Goal: Contribute content

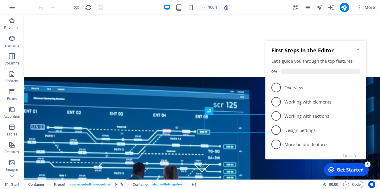
scroll to position [125, 0]
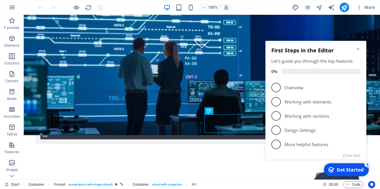
click at [358, 47] on icon "Minimize checklist" at bounding box center [357, 49] width 5 height 5
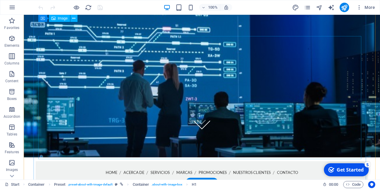
scroll to position [6, 0]
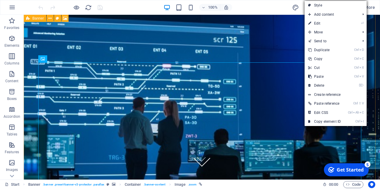
click at [27, 43] on figure at bounding box center [202, 103] width 356 height 183
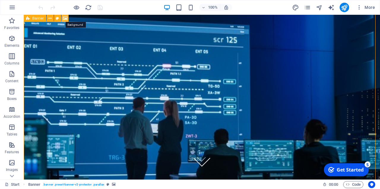
click at [64, 17] on icon at bounding box center [65, 18] width 4 height 6
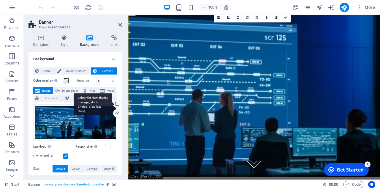
click at [116, 104] on div "Select files from the file manager, stock photos, or upload file(s)" at bounding box center [116, 104] width 9 height 9
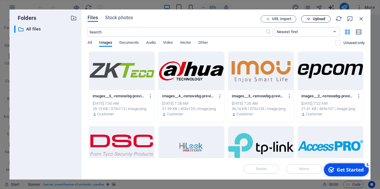
click at [314, 19] on span "Upload" at bounding box center [319, 19] width 12 height 4
click at [310, 18] on span "Upload" at bounding box center [315, 19] width 24 height 4
click at [320, 17] on span "Upload" at bounding box center [319, 19] width 12 height 4
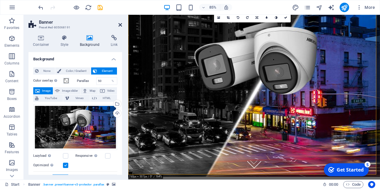
drag, startPoint x: 119, startPoint y: 27, endPoint x: 96, endPoint y: 13, distance: 26.7
click at [119, 27] on icon at bounding box center [120, 25] width 4 height 5
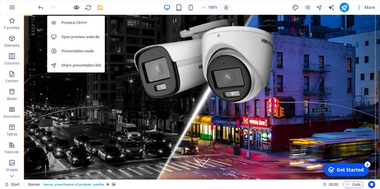
click at [75, 7] on icon "button" at bounding box center [76, 7] width 7 height 7
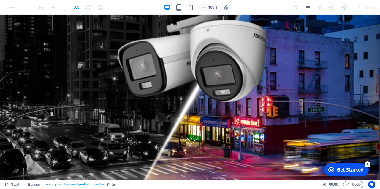
scroll to position [65, 0]
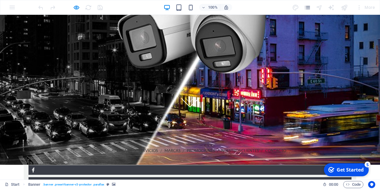
click at [189, 105] on link at bounding box center [191, 98] width 14 height 14
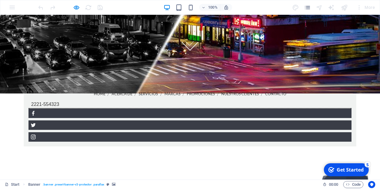
scroll to position [30, 0]
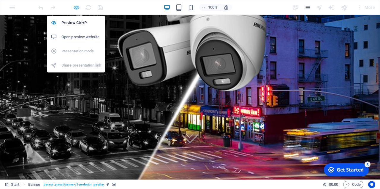
click at [76, 8] on icon "button" at bounding box center [76, 7] width 7 height 7
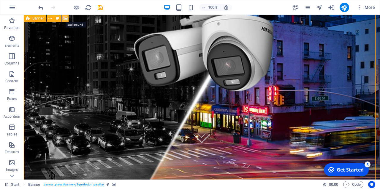
click at [63, 18] on icon at bounding box center [65, 18] width 4 height 6
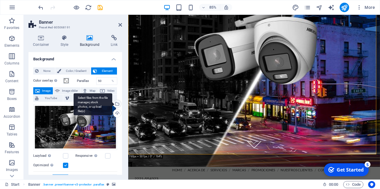
click at [112, 103] on div "Select files from the file manager, stock photos, or upload file(s)" at bounding box center [93, 104] width 39 height 22
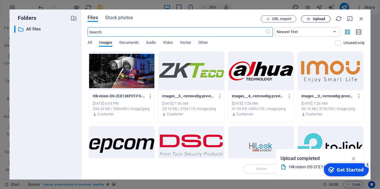
click at [317, 19] on span "Upload" at bounding box center [319, 19] width 12 height 4
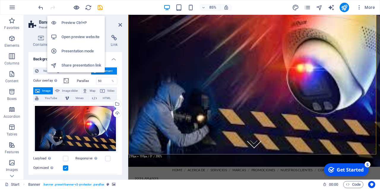
click at [77, 8] on icon "button" at bounding box center [76, 7] width 7 height 7
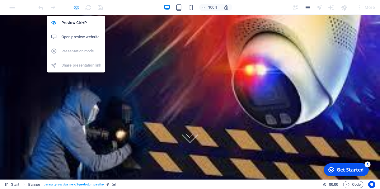
click at [76, 8] on icon "button" at bounding box center [76, 7] width 7 height 7
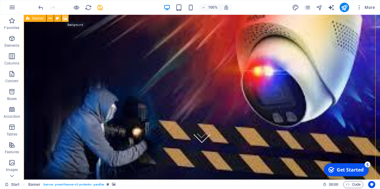
click at [64, 20] on icon at bounding box center [65, 18] width 4 height 6
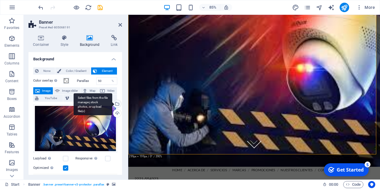
click at [116, 104] on div "Select files from the file manager, stock photos, or upload file(s)" at bounding box center [116, 104] width 9 height 9
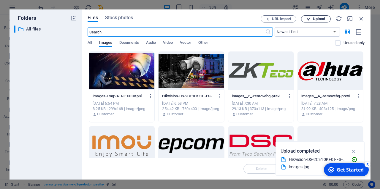
click at [316, 19] on span "Upload" at bounding box center [319, 19] width 12 height 4
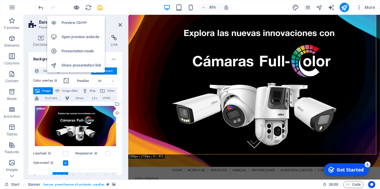
click at [77, 8] on icon "button" at bounding box center [76, 7] width 7 height 7
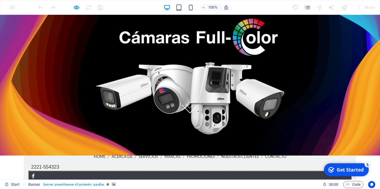
scroll to position [0, 0]
